Goal: Find specific page/section: Find specific page/section

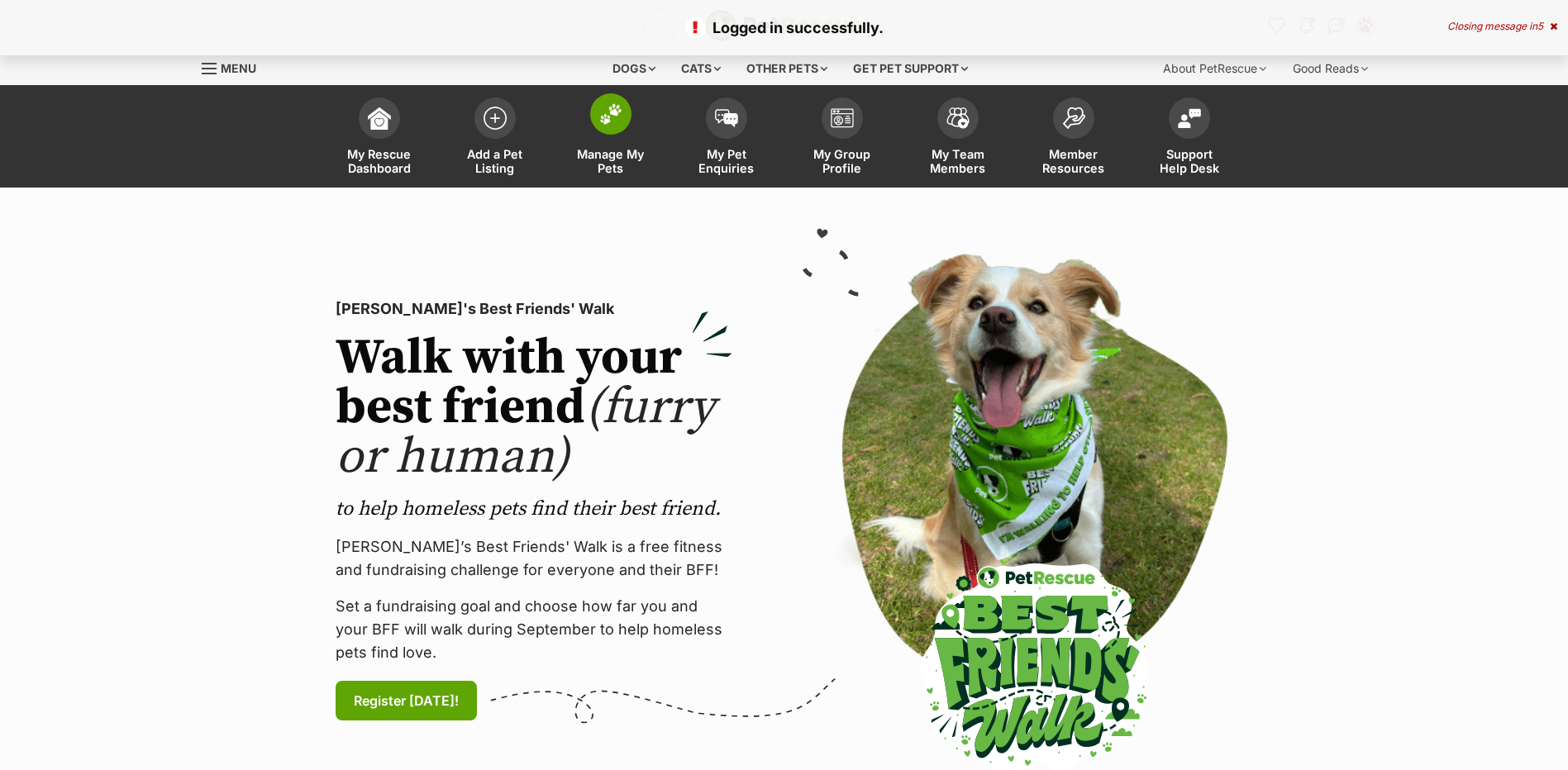
click at [612, 127] on span at bounding box center [610, 114] width 41 height 41
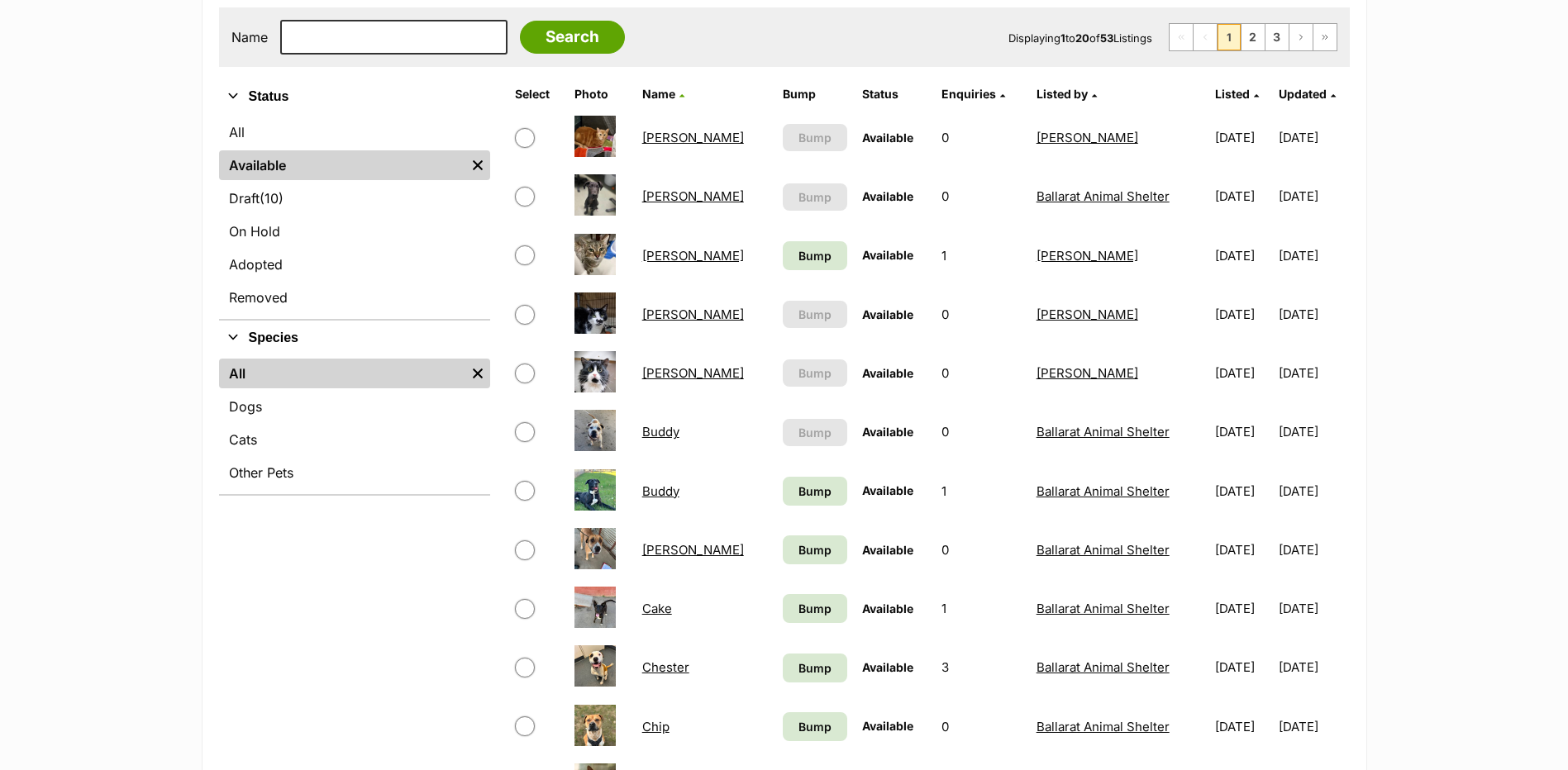
scroll to position [330, 0]
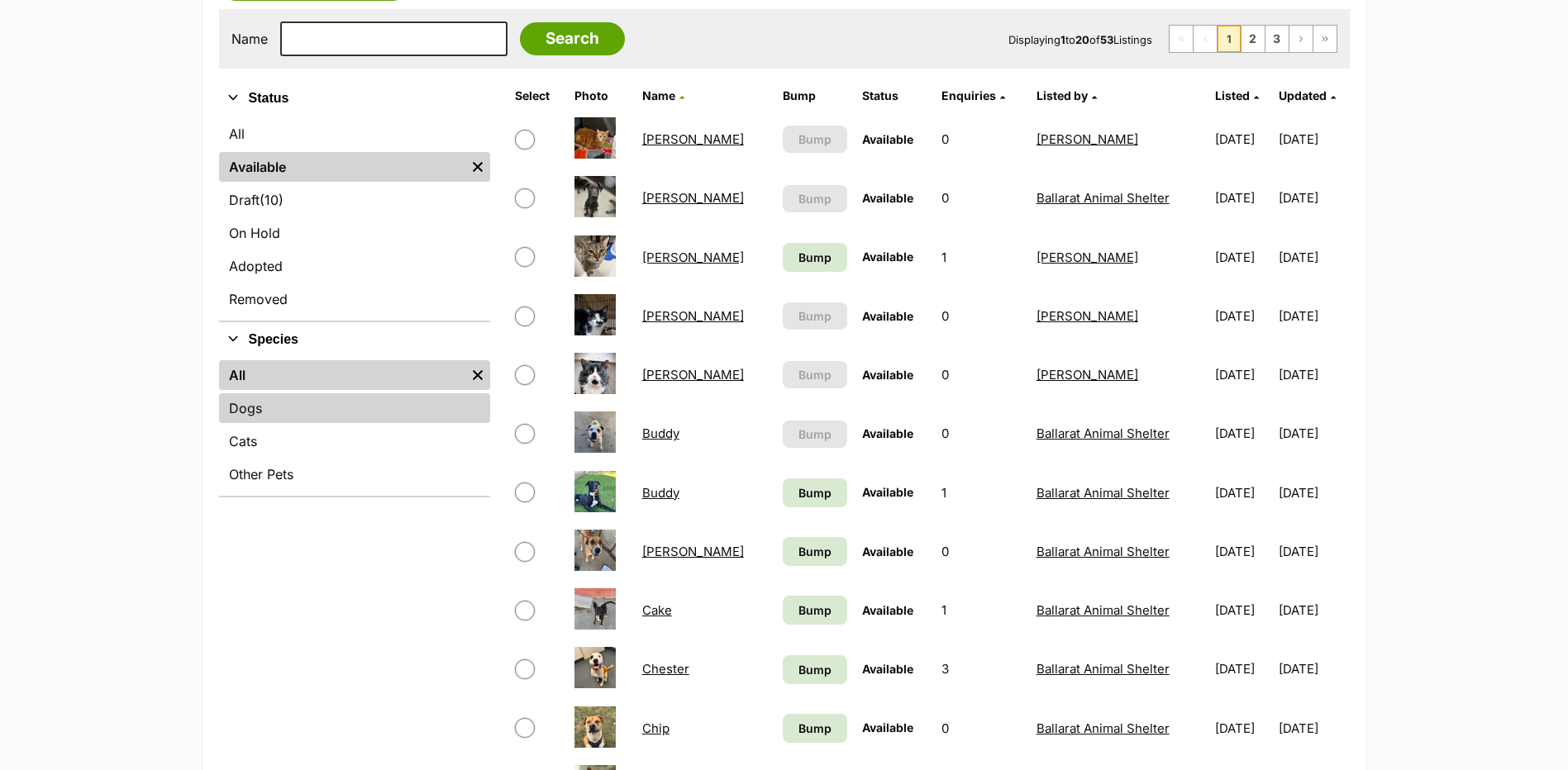
click at [271, 414] on link "Dogs" at bounding box center [354, 408] width 271 height 30
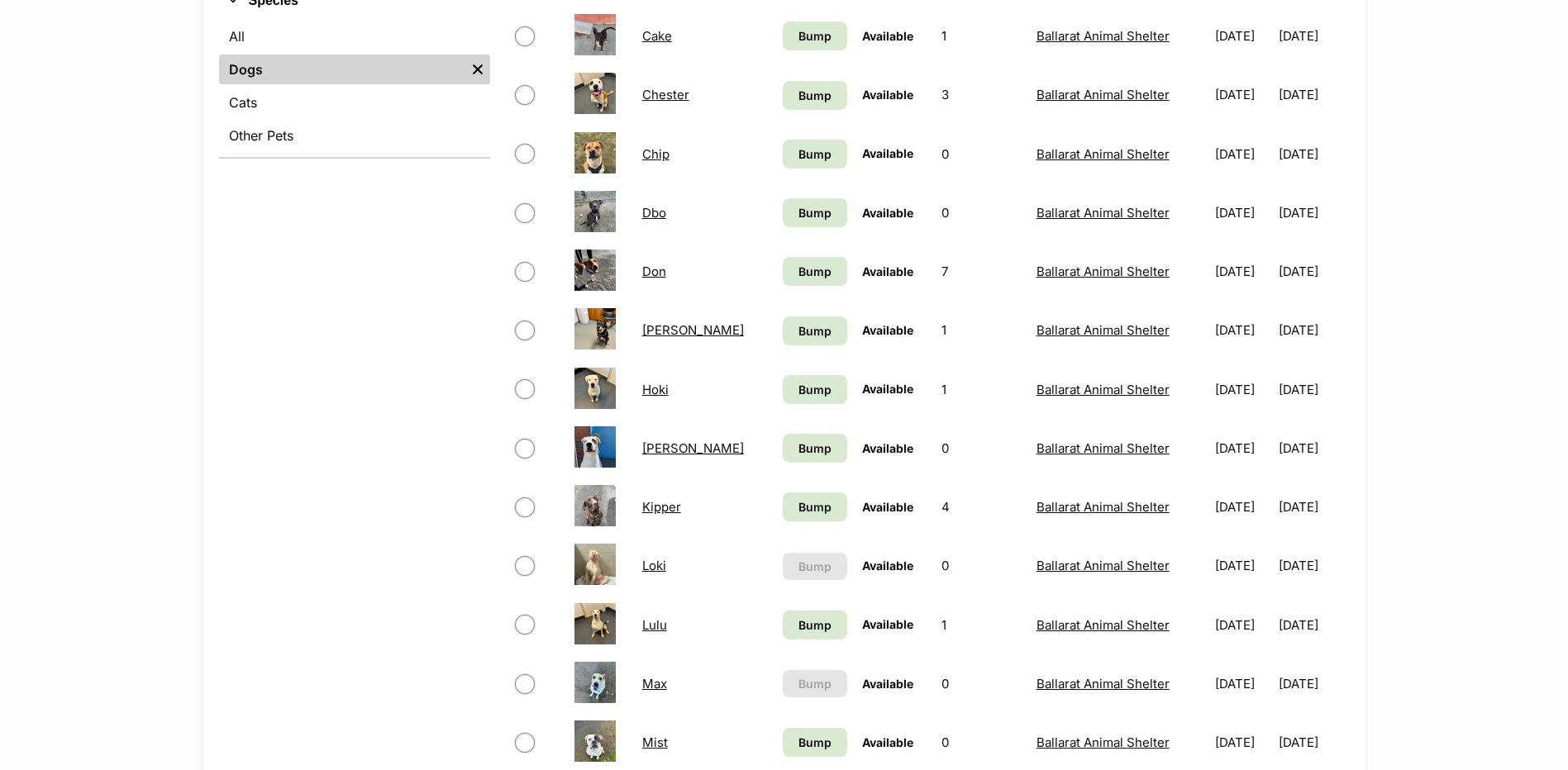
scroll to position [826, 0]
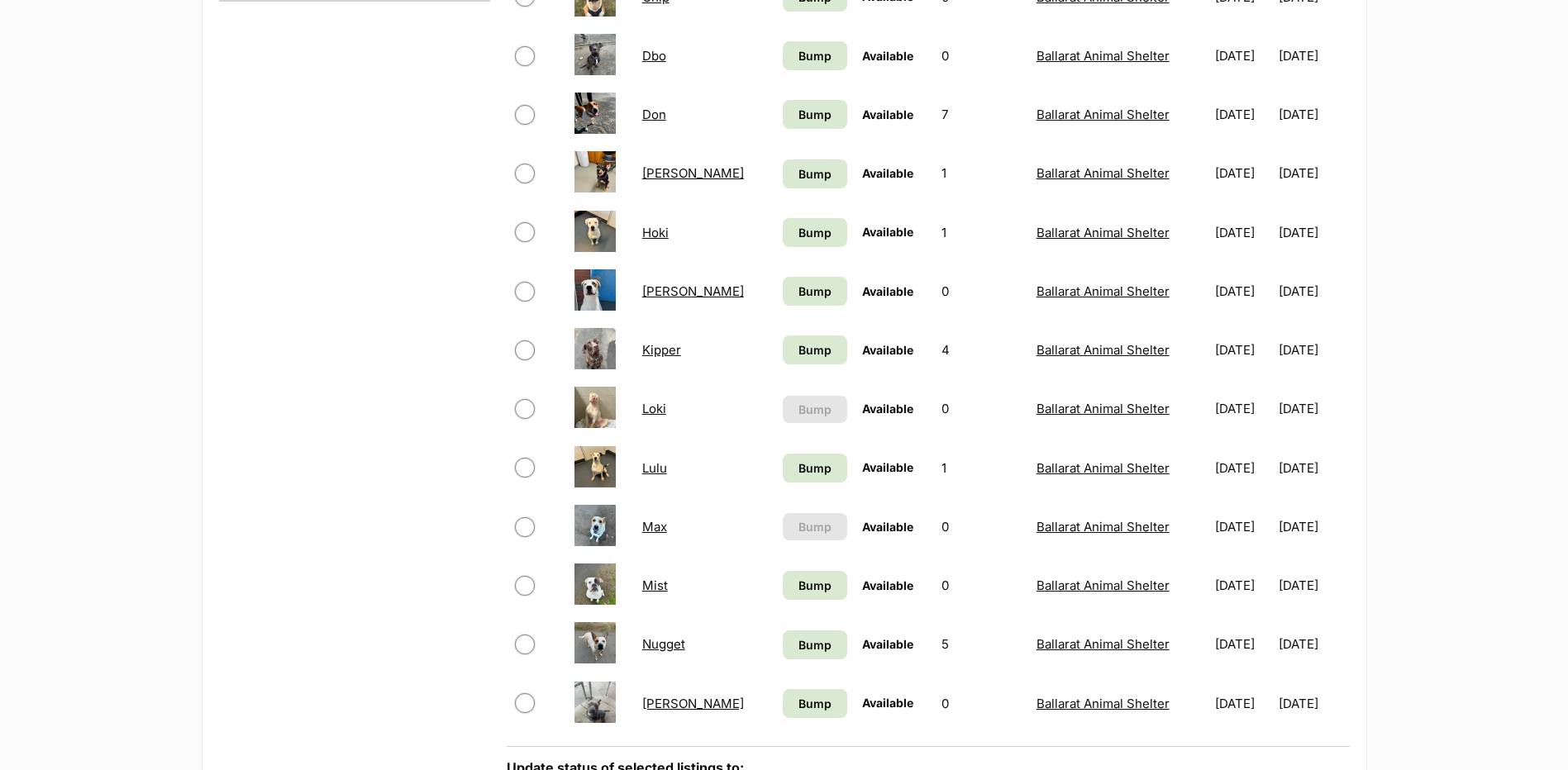
click at [657, 235] on link "Hoki" at bounding box center [655, 232] width 26 height 16
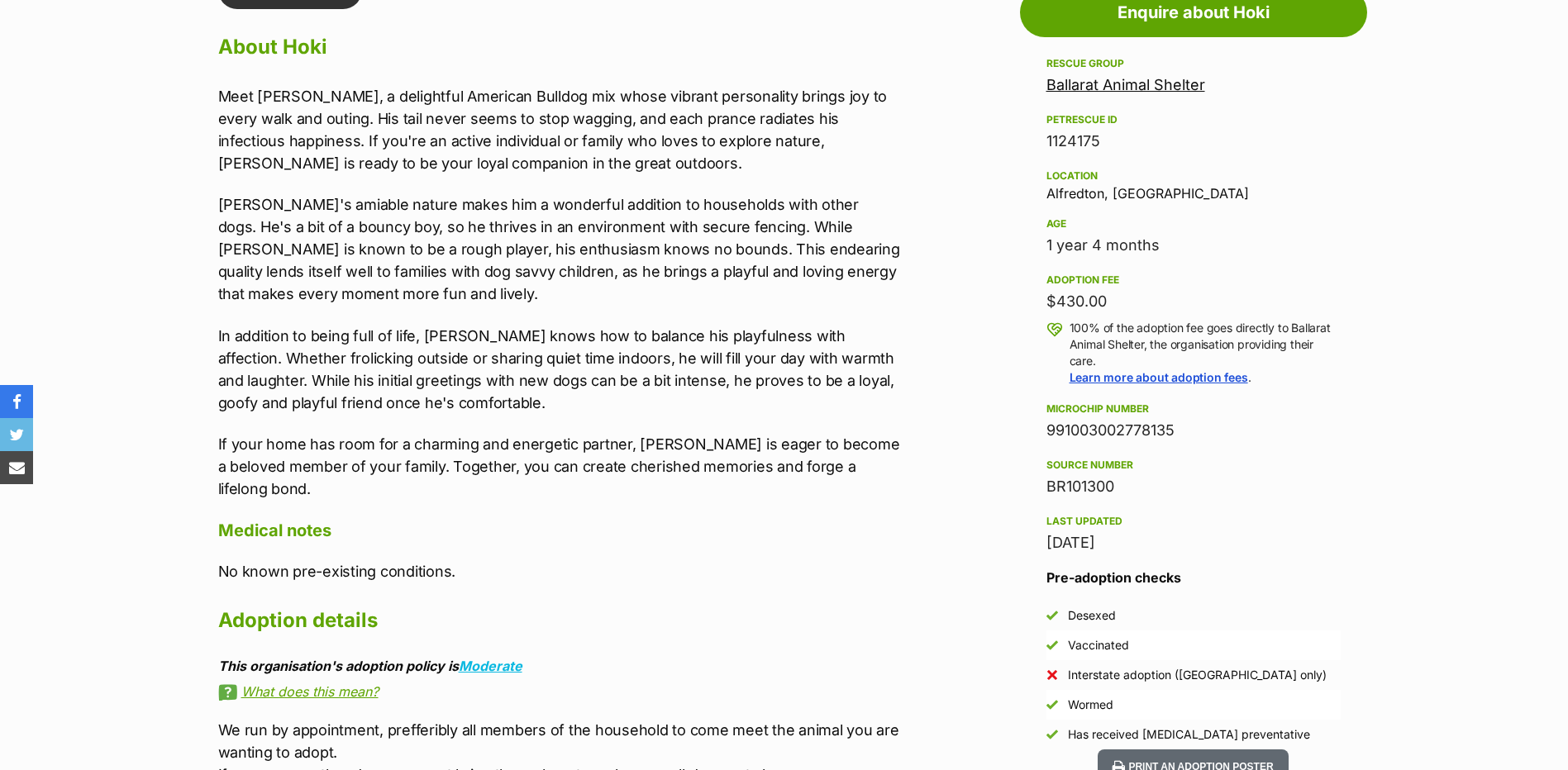
scroll to position [1487, 0]
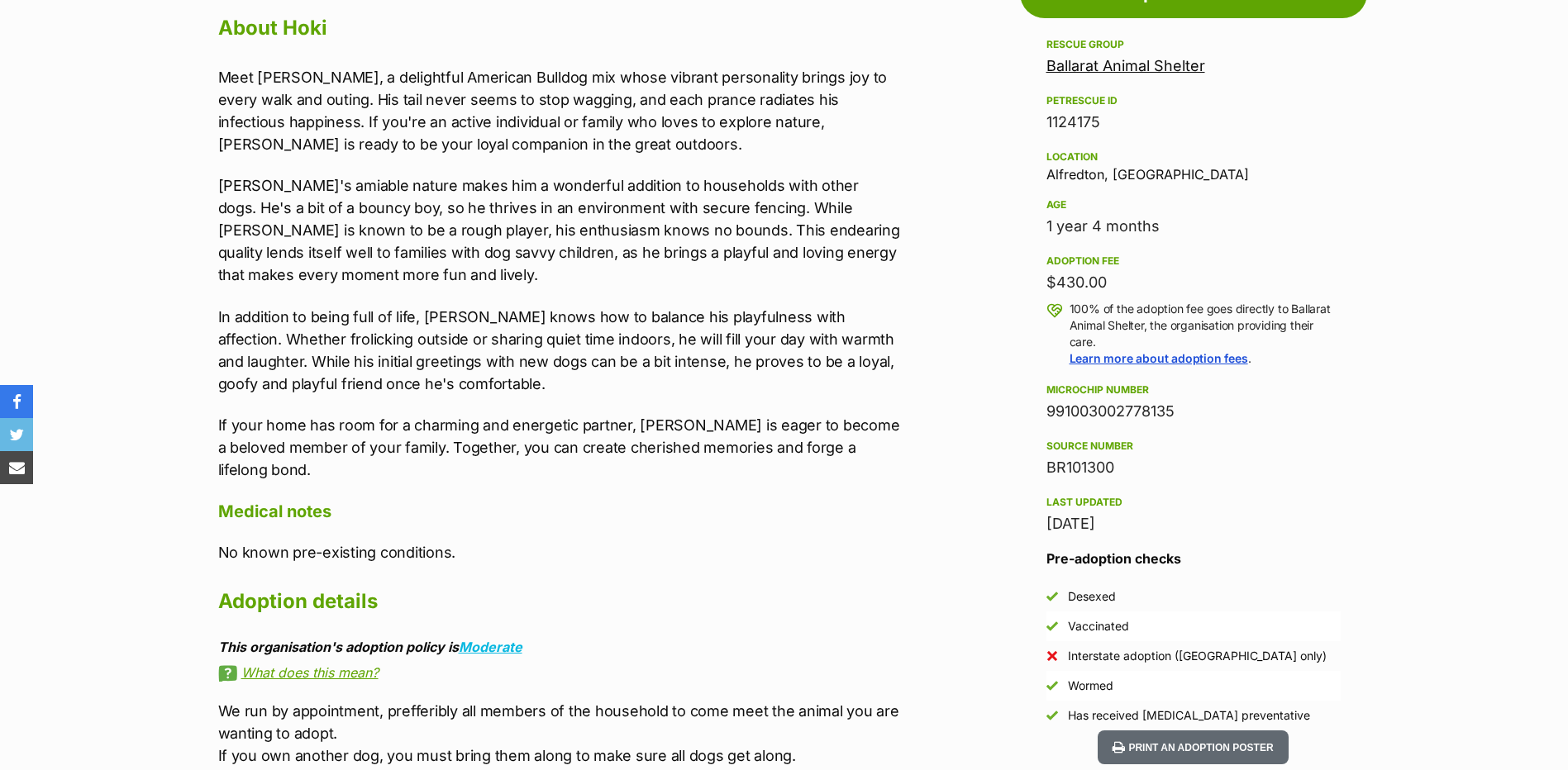
drag, startPoint x: 1039, startPoint y: 411, endPoint x: 1181, endPoint y: 408, distance: 142.0
click at [1181, 408] on aside "Rescue group Ballarat Animal Shelter PetRescue ID 1124175 Location Alfredton, V…" at bounding box center [1193, 383] width 347 height 696
copy div "991003002778135"
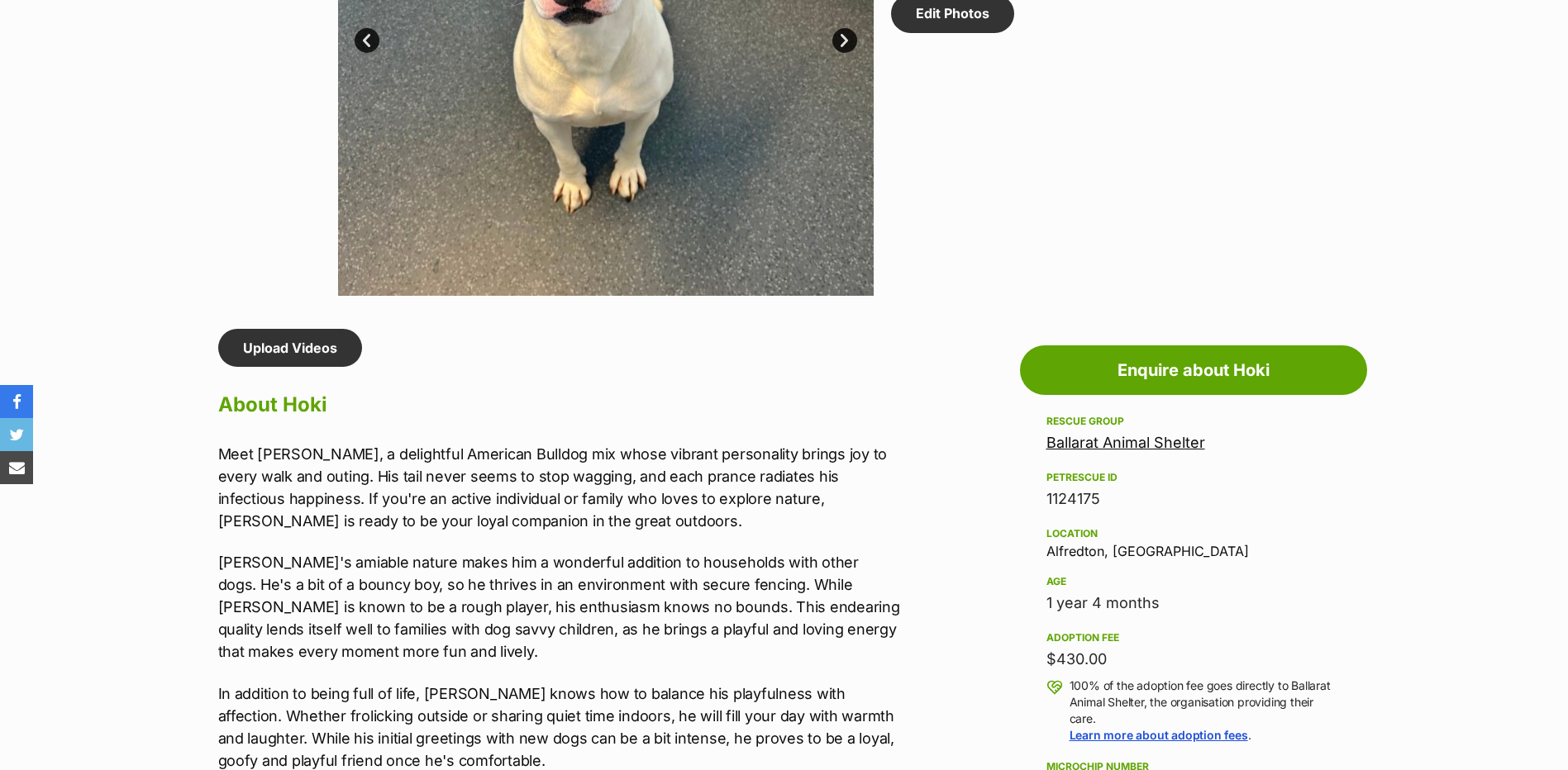
scroll to position [1239, 0]
